Goal: Task Accomplishment & Management: Use online tool/utility

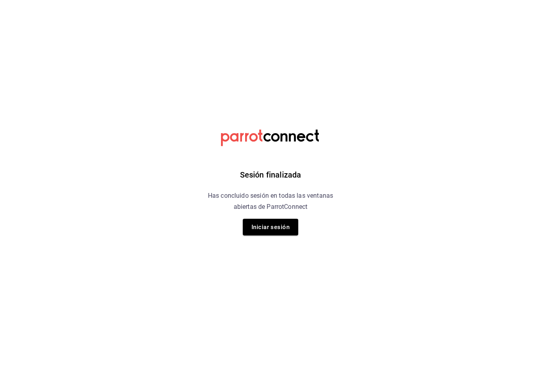
click at [285, 229] on button "Iniciar sesión" at bounding box center [270, 227] width 55 height 17
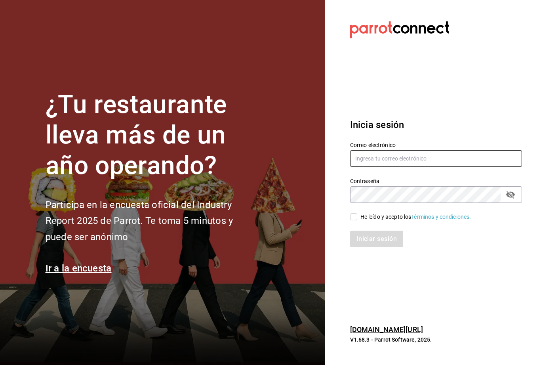
click at [463, 166] on input "text" at bounding box center [436, 158] width 172 height 17
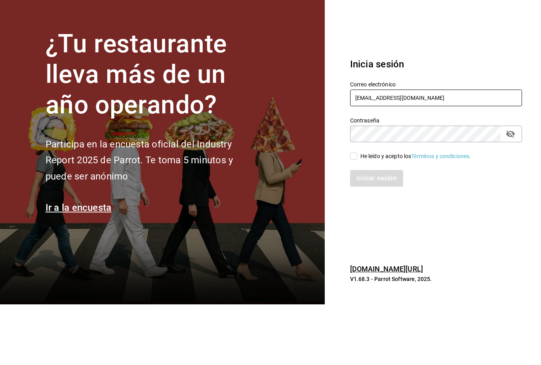
click at [508, 191] on icon "passwordField" at bounding box center [510, 195] width 9 height 8
type input "[EMAIL_ADDRESS][DOMAIN_NAME]"
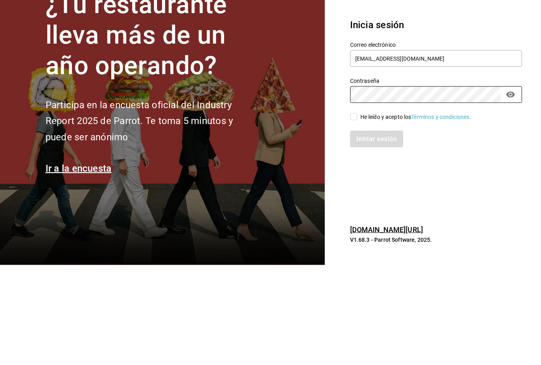
click at [354, 213] on input "He leído y acepto los Términos y condiciones." at bounding box center [353, 216] width 7 height 7
checkbox input "true"
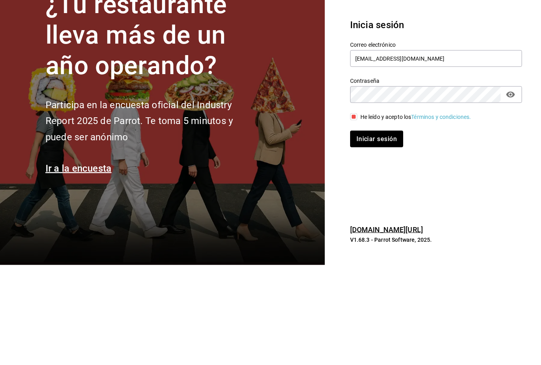
scroll to position [25, 0]
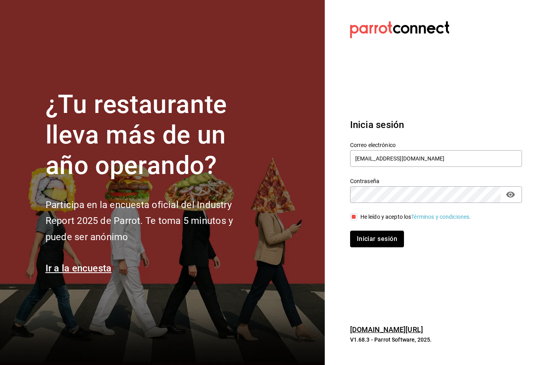
click at [382, 231] on button "Iniciar sesión" at bounding box center [377, 239] width 54 height 17
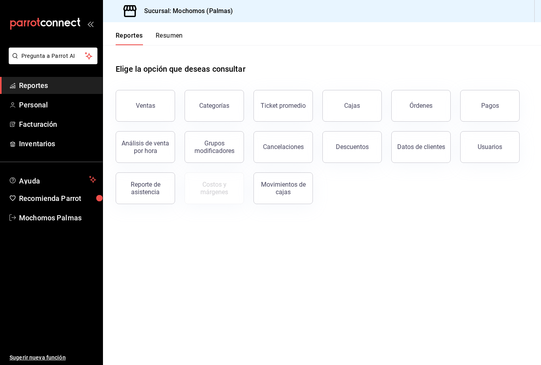
click at [430, 113] on button "Órdenes" at bounding box center [421, 106] width 59 height 32
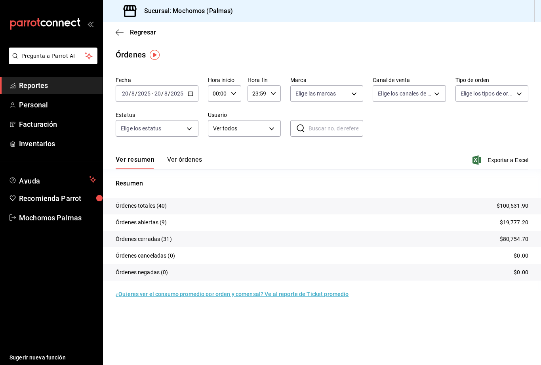
click at [425, 90] on body "Pregunta a Parrot AI Reportes Personal Facturación Inventarios Ayuda Recomienda…" at bounding box center [270, 182] width 541 height 365
click at [434, 94] on div at bounding box center [270, 182] width 541 height 365
click at [526, 92] on body "Pregunta a Parrot AI Reportes Personal Facturación Inventarios Ayuda Recomienda…" at bounding box center [270, 182] width 541 height 365
click at [486, 168] on span "Comer Aqui" at bounding box center [501, 168] width 48 height 8
type input "23052771-8e1b-43e3-b7da-1a661d939937"
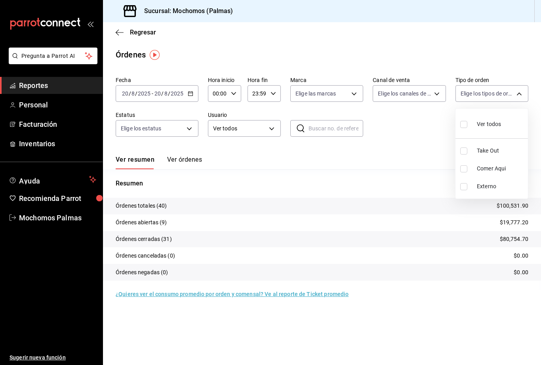
checkbox input "true"
click at [519, 97] on div at bounding box center [270, 182] width 541 height 365
click at [346, 99] on body "Pregunta a Parrot AI Reportes Personal Facturación Inventarios Ayuda Recomienda…" at bounding box center [270, 182] width 541 height 365
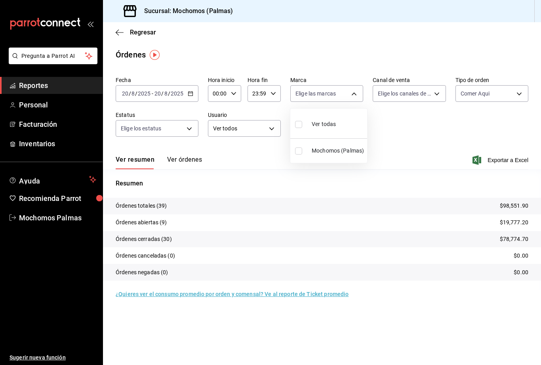
click at [302, 151] on input "checkbox" at bounding box center [298, 150] width 7 height 7
checkbox input "true"
type input "70f98016-ab90-4f26-81e6-ab4884d8d8a0"
checkbox input "true"
click at [353, 93] on div at bounding box center [270, 182] width 541 height 365
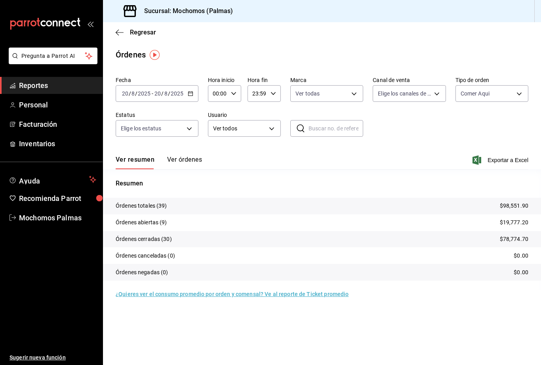
click at [508, 164] on span "Exportar a Excel" at bounding box center [501, 160] width 54 height 10
